Goal: Task Accomplishment & Management: Manage account settings

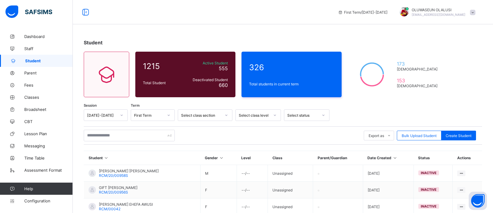
click at [268, 42] on div "Student" at bounding box center [283, 42] width 398 height 6
click at [473, 11] on span at bounding box center [472, 12] width 5 height 5
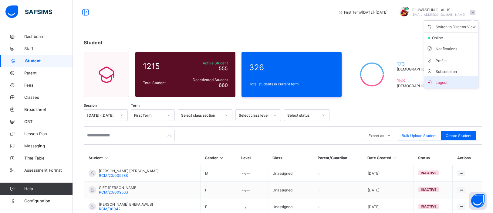
click at [444, 83] on span "Logout" at bounding box center [451, 82] width 49 height 7
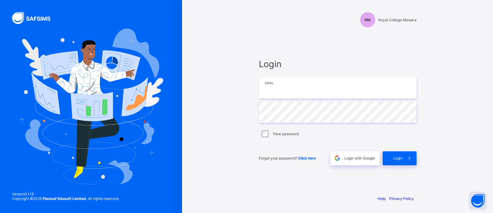
click at [335, 84] on input "email" at bounding box center [338, 87] width 158 height 21
type input "**********"
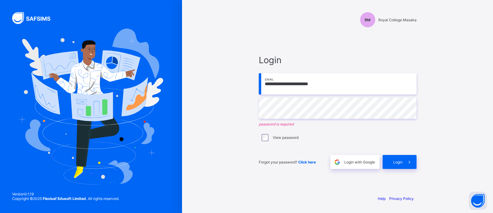
click at [261, 45] on div "**********" at bounding box center [338, 111] width 170 height 157
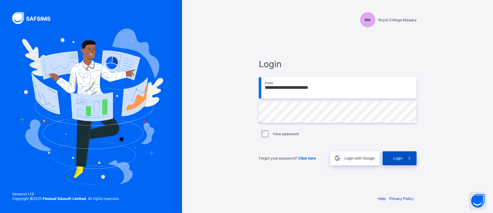
click at [407, 161] on span at bounding box center [410, 158] width 14 height 14
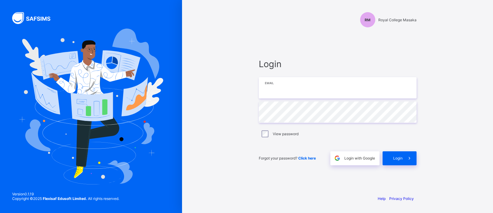
click at [317, 81] on input "email" at bounding box center [338, 87] width 158 height 21
click at [288, 87] on input "**********" at bounding box center [338, 87] width 158 height 21
type input "**********"
click at [394, 163] on div "Login" at bounding box center [400, 158] width 34 height 14
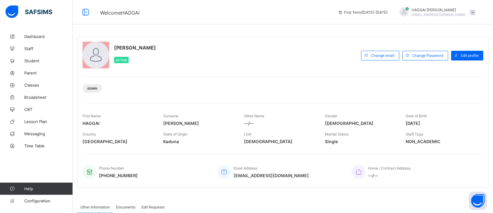
click at [471, 12] on span at bounding box center [472, 12] width 5 height 5
click at [443, 140] on span "NON_ACADEMIC" at bounding box center [442, 141] width 72 height 5
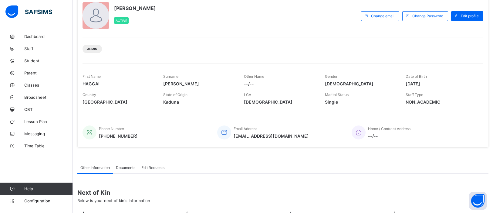
scroll to position [24, 0]
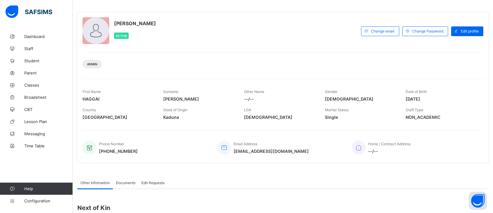
click at [99, 26] on div at bounding box center [96, 30] width 27 height 27
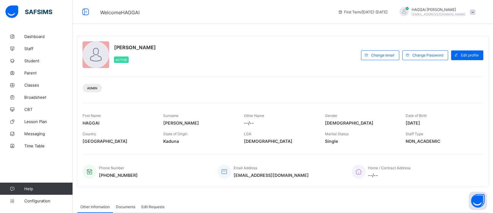
scroll to position [0, 0]
click at [467, 56] on span "Edit profile" at bounding box center [470, 55] width 18 height 5
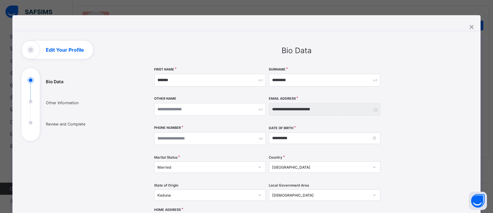
scroll to position [45, 0]
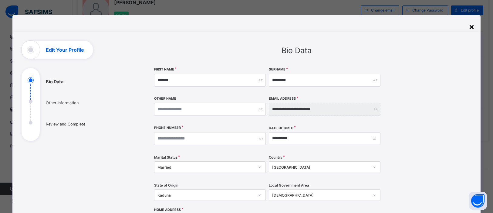
click at [471, 27] on div "×" at bounding box center [472, 26] width 6 height 10
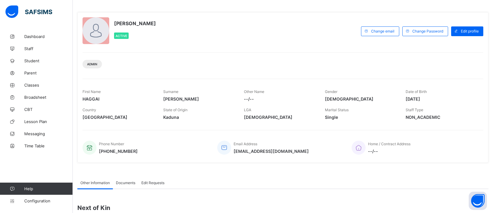
scroll to position [9, 0]
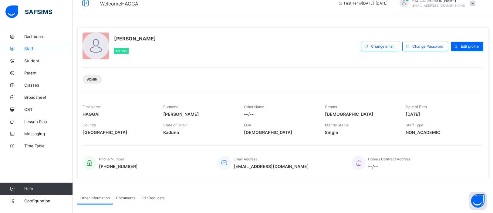
click at [29, 51] on span "Staff" at bounding box center [48, 48] width 49 height 5
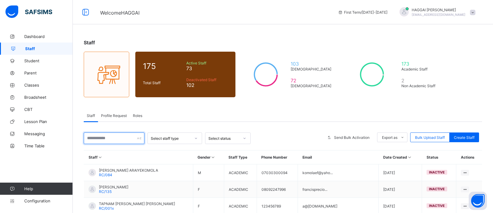
click at [96, 138] on input "text" at bounding box center [114, 138] width 61 height 12
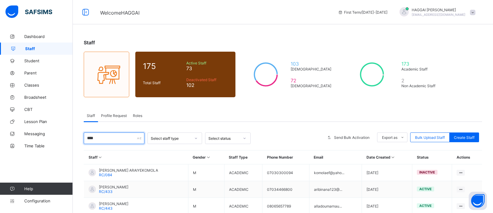
type input "*****"
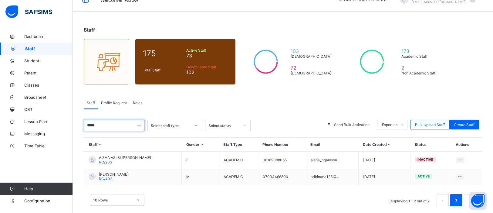
scroll to position [20, 0]
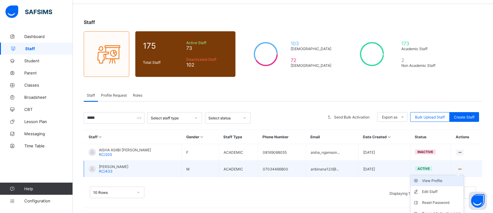
click at [448, 180] on div "View Profile" at bounding box center [441, 180] width 39 height 6
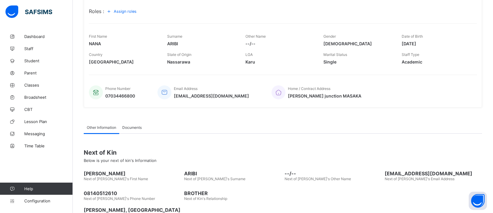
scroll to position [119, 0]
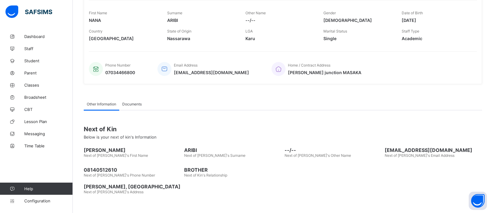
click at [137, 106] on div "Documents" at bounding box center [131, 104] width 25 height 12
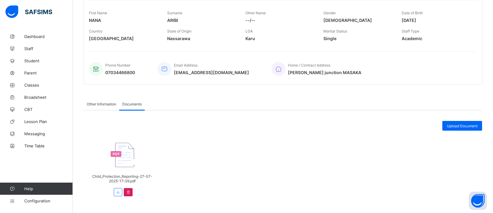
scroll to position [127, 0]
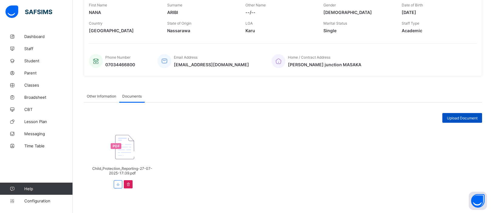
click at [467, 117] on span "Upload Document" at bounding box center [462, 118] width 31 height 5
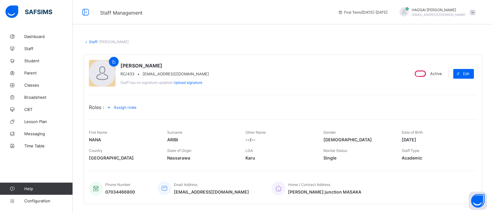
scroll to position [119, 0]
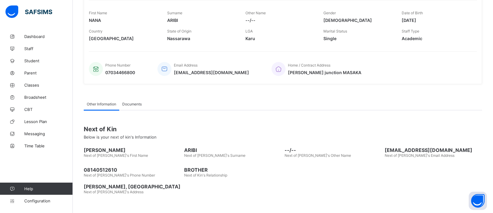
click at [135, 105] on div "Documents" at bounding box center [131, 104] width 25 height 12
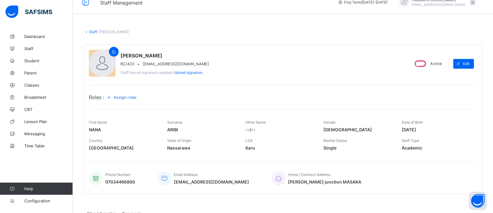
scroll to position [0, 0]
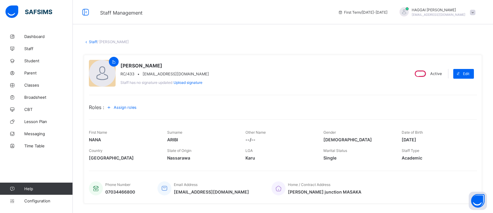
click at [473, 13] on span at bounding box center [472, 12] width 5 height 5
click at [450, 69] on span "Logout" at bounding box center [456, 69] width 40 height 7
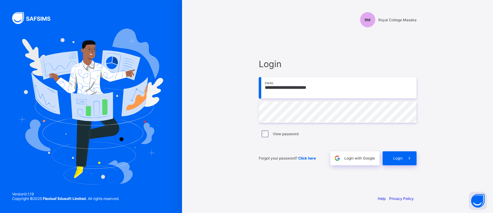
type input "**********"
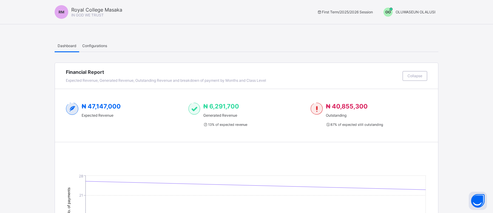
click at [389, 11] on span "OO" at bounding box center [387, 12] width 5 height 5
click at [403, 24] on span "Switch to Admin View" at bounding box center [413, 25] width 46 height 7
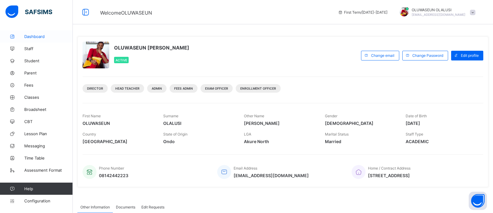
click at [34, 40] on link "Dashboard" at bounding box center [36, 36] width 73 height 12
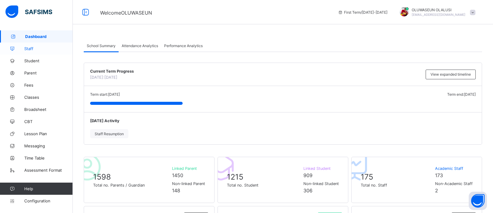
click at [32, 48] on span "Staff" at bounding box center [48, 48] width 49 height 5
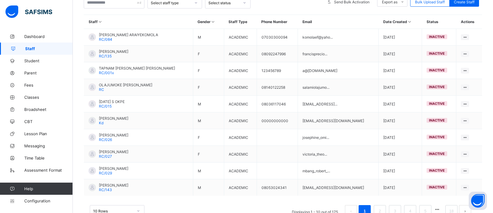
scroll to position [154, 0]
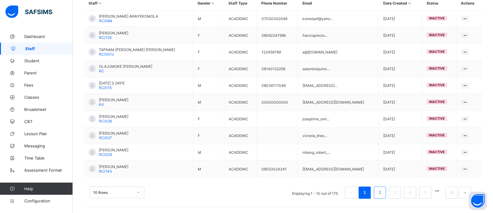
click at [380, 195] on link "2" at bounding box center [380, 192] width 6 height 8
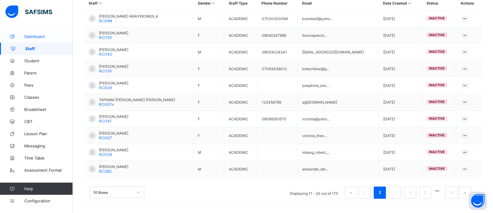
click at [23, 37] on icon at bounding box center [12, 36] width 24 height 5
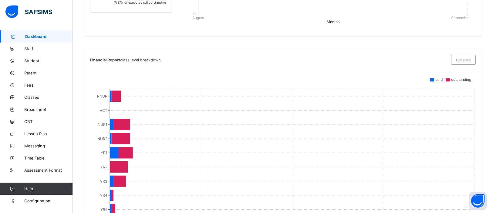
scroll to position [411, 0]
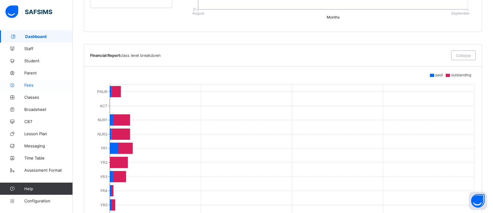
click at [34, 83] on span "Fees" at bounding box center [48, 85] width 49 height 5
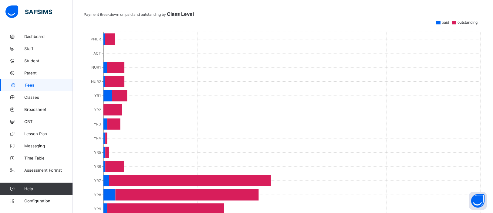
scroll to position [351, 0]
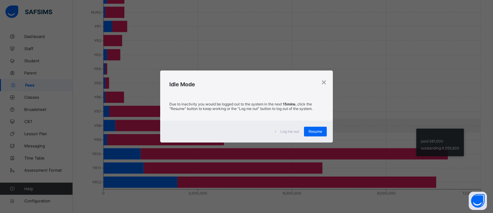
click at [0, 79] on link "Fees" at bounding box center [36, 85] width 73 height 12
click at [320, 132] on span "Resume" at bounding box center [316, 131] width 14 height 5
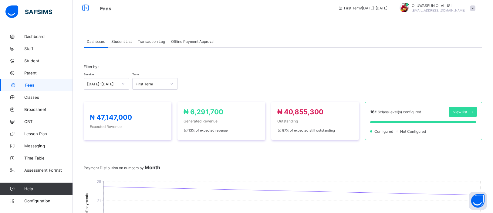
scroll to position [0, 0]
